Goal: Register for event/course

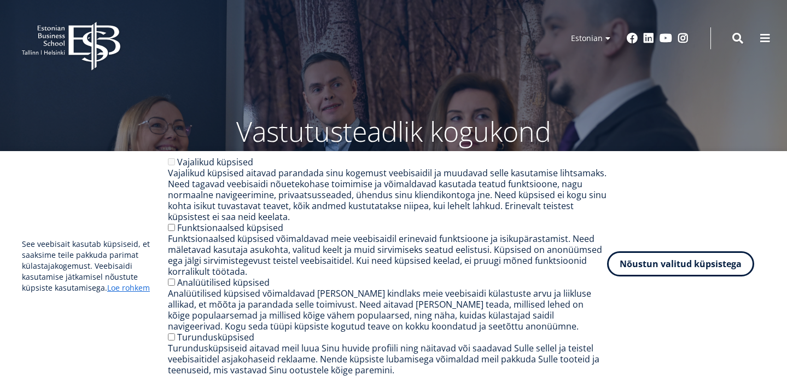
click at [687, 264] on button "Nõustun valitud küpsistega" at bounding box center [680, 263] width 147 height 25
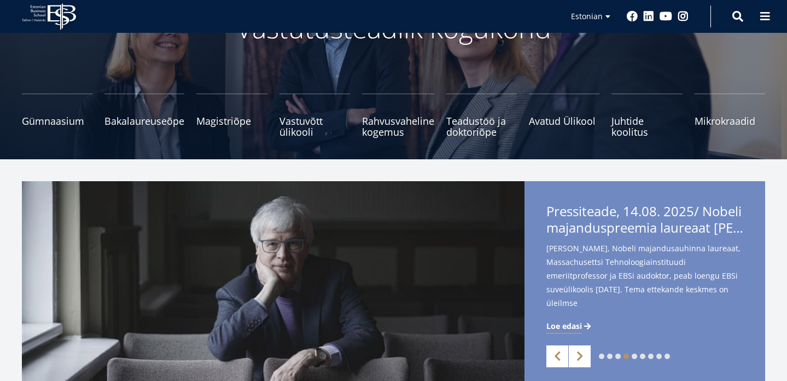
scroll to position [101, 0]
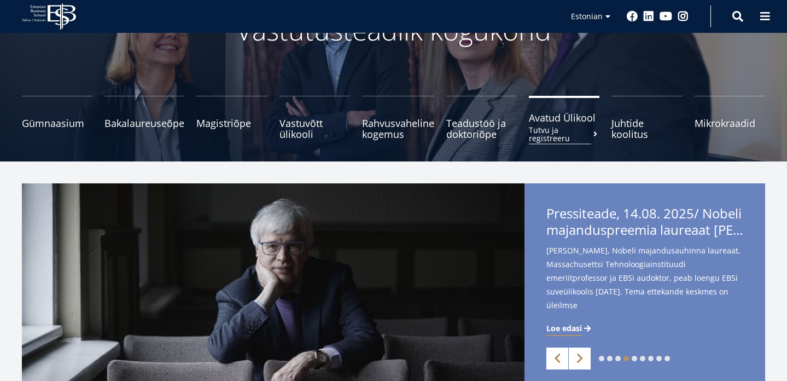
click at [538, 123] on span "Avatud Ülikool Tutvu ja registreeru" at bounding box center [564, 117] width 71 height 11
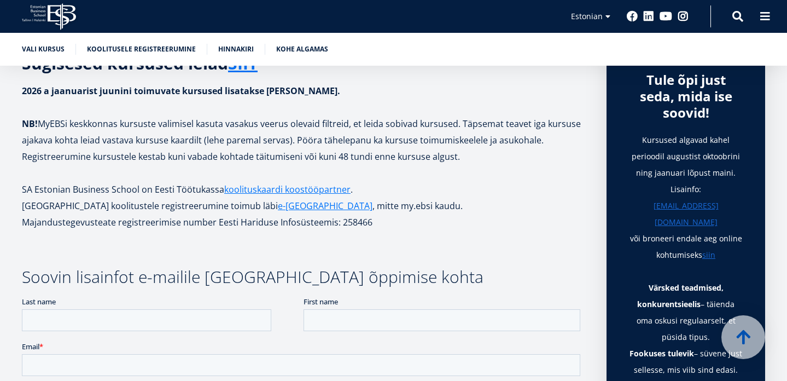
scroll to position [344, 0]
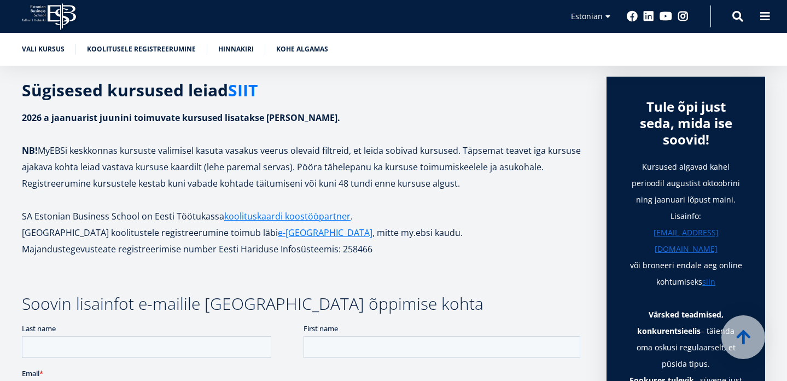
click at [258, 98] on link "SIIT" at bounding box center [243, 90] width 30 height 16
